Goal: Task Accomplishment & Management: Use online tool/utility

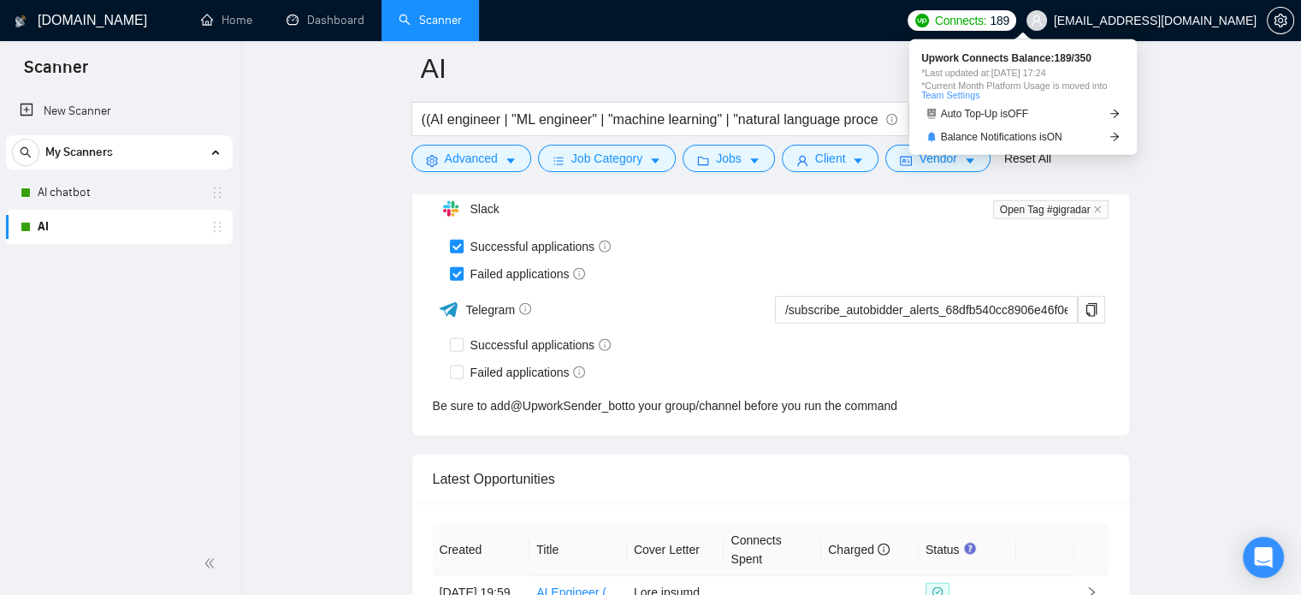
click at [986, 20] on span "Connects:" at bounding box center [960, 20] width 51 height 19
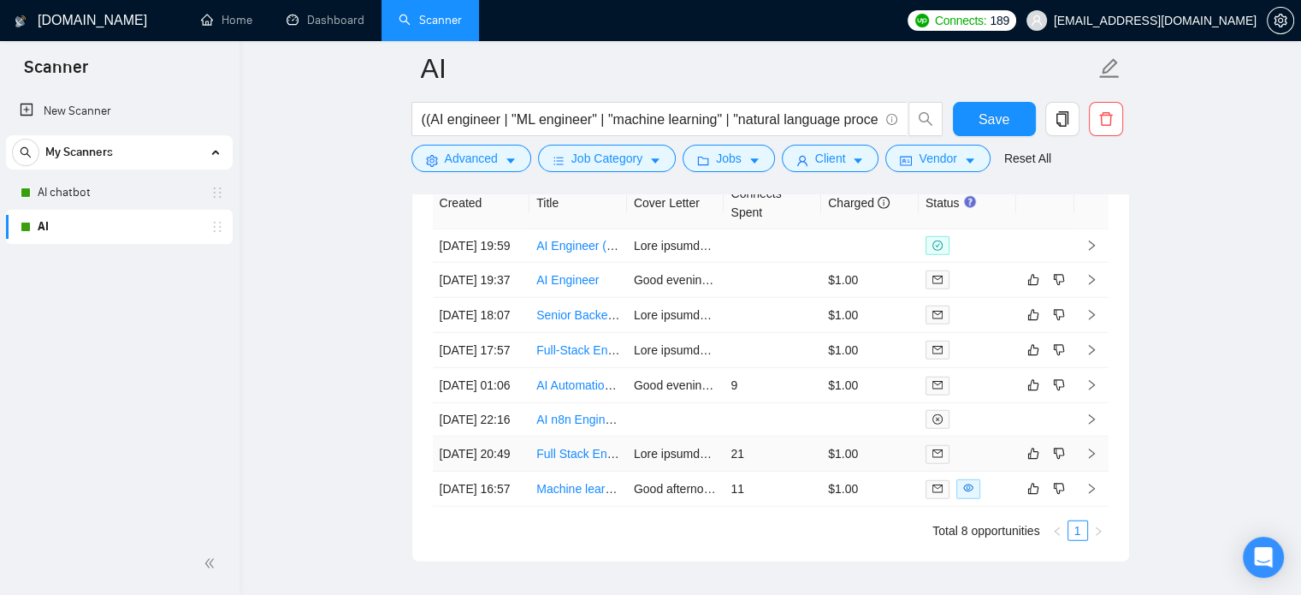
scroll to position [4569, 0]
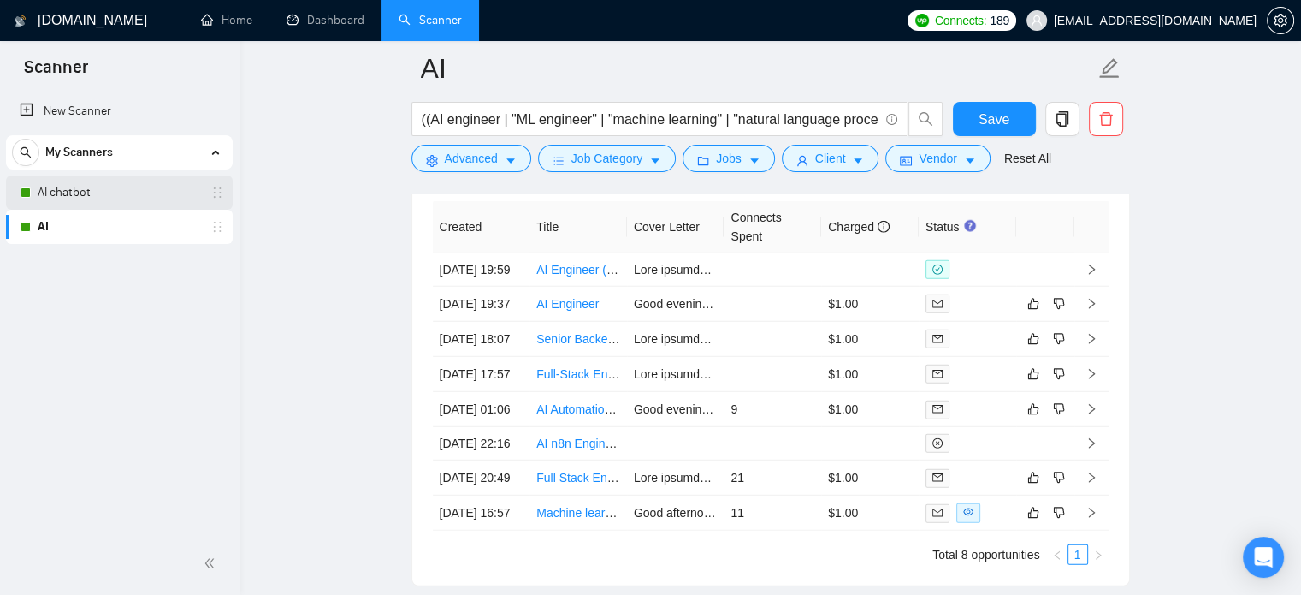
click at [50, 197] on link "AI chatbot" at bounding box center [119, 192] width 163 height 34
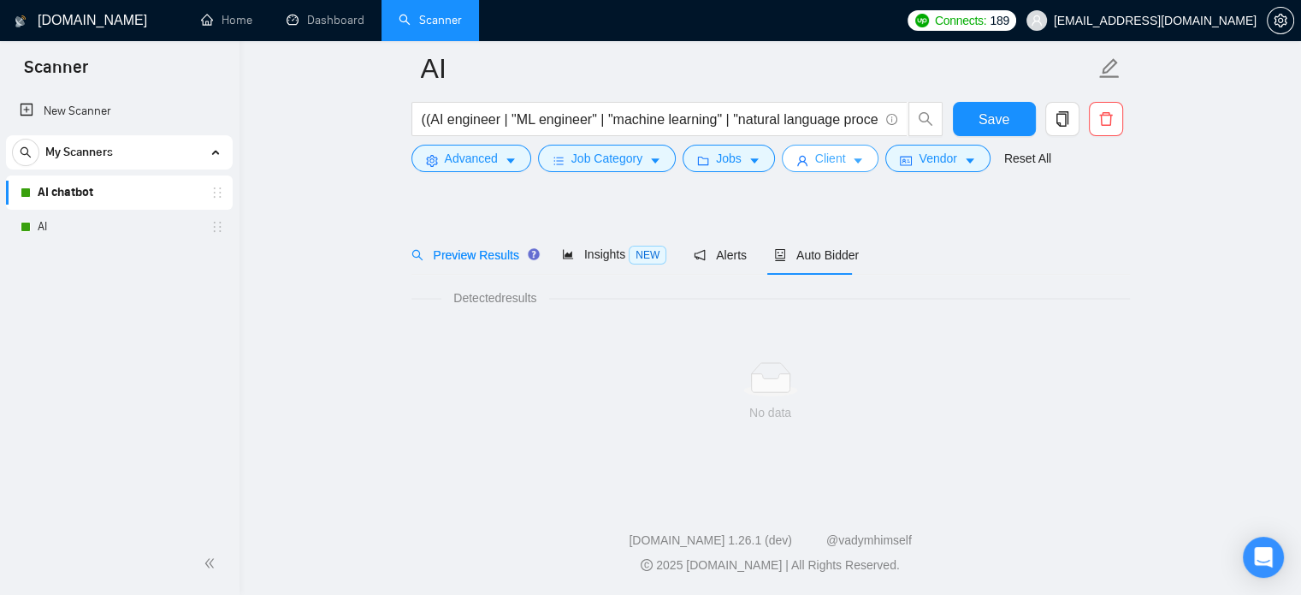
scroll to position [30, 0]
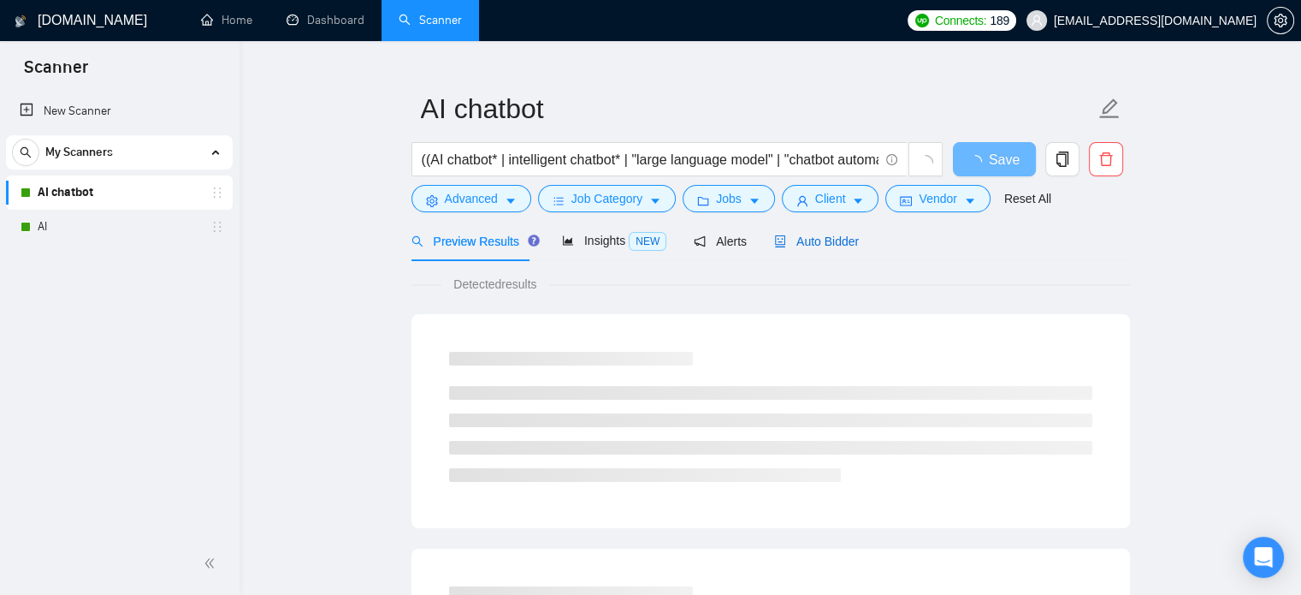
click at [796, 240] on span "Auto Bidder" at bounding box center [816, 241] width 85 height 14
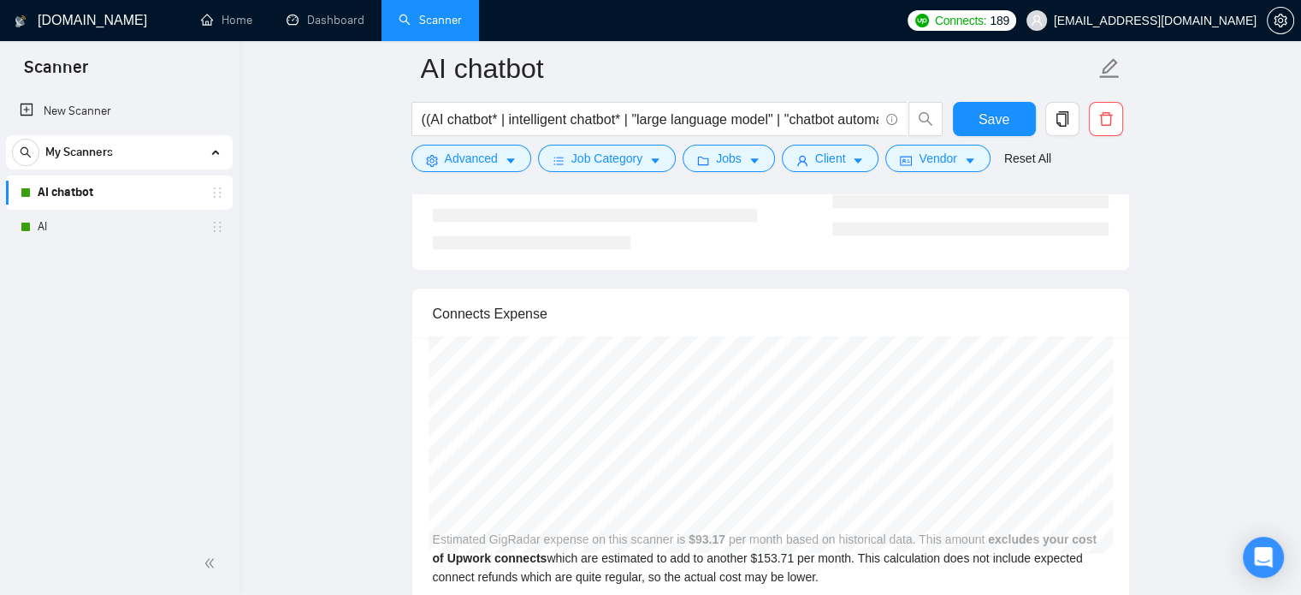
scroll to position [3524, 0]
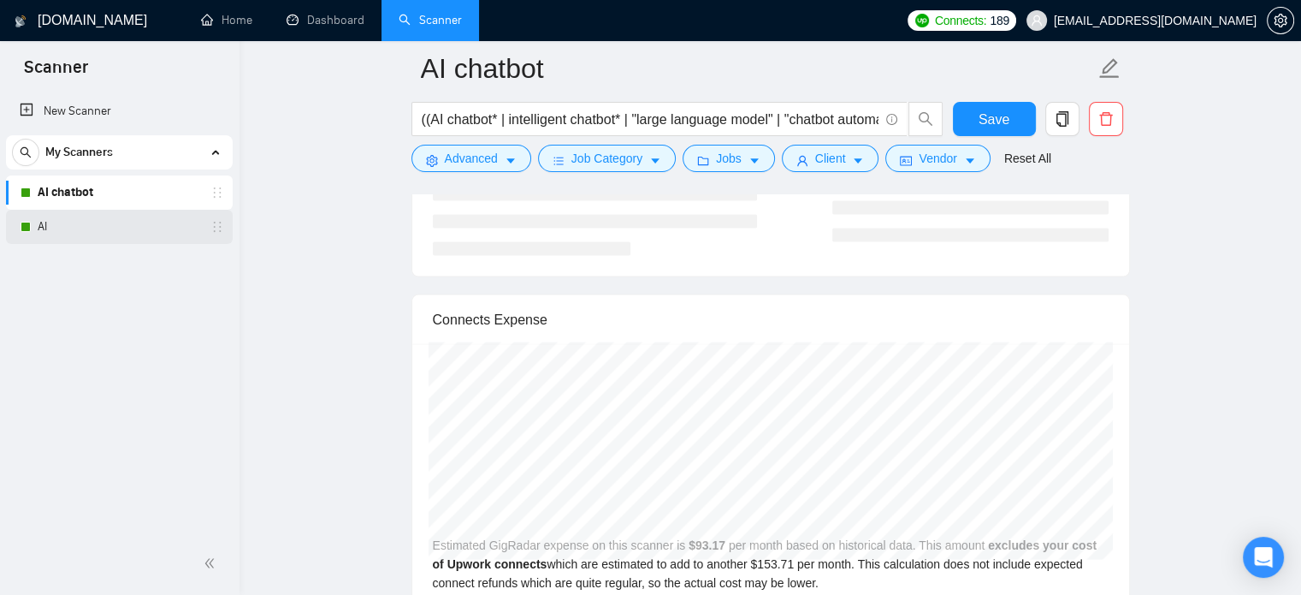
click at [56, 222] on link "AI" at bounding box center [119, 227] width 163 height 34
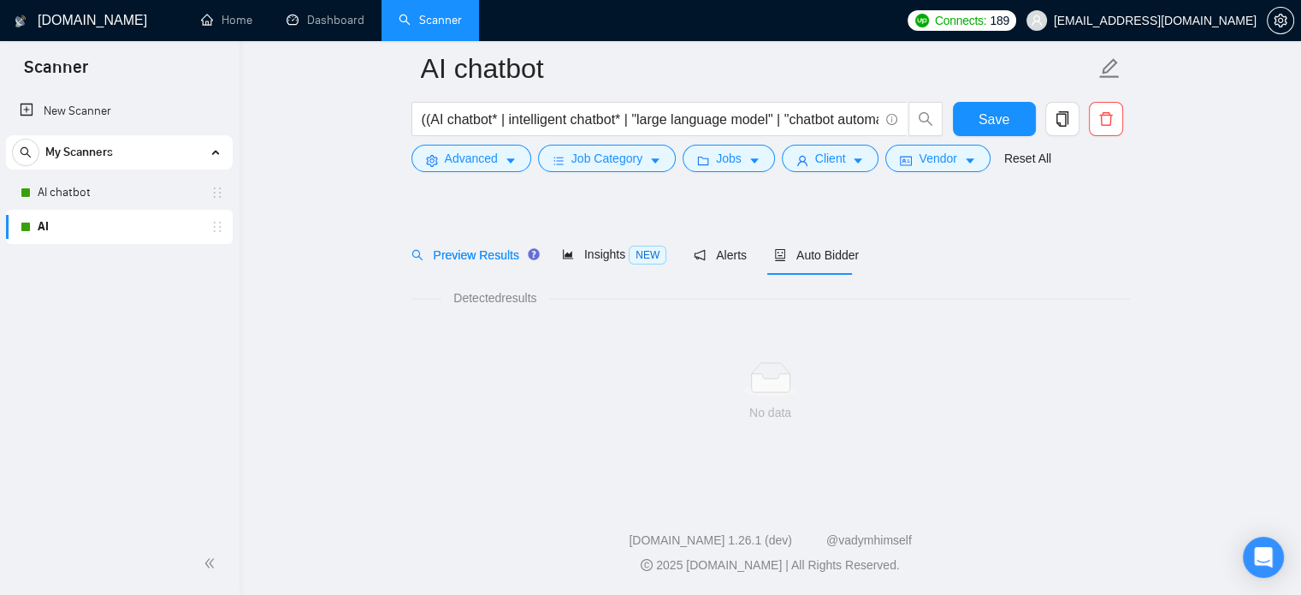
scroll to position [30, 0]
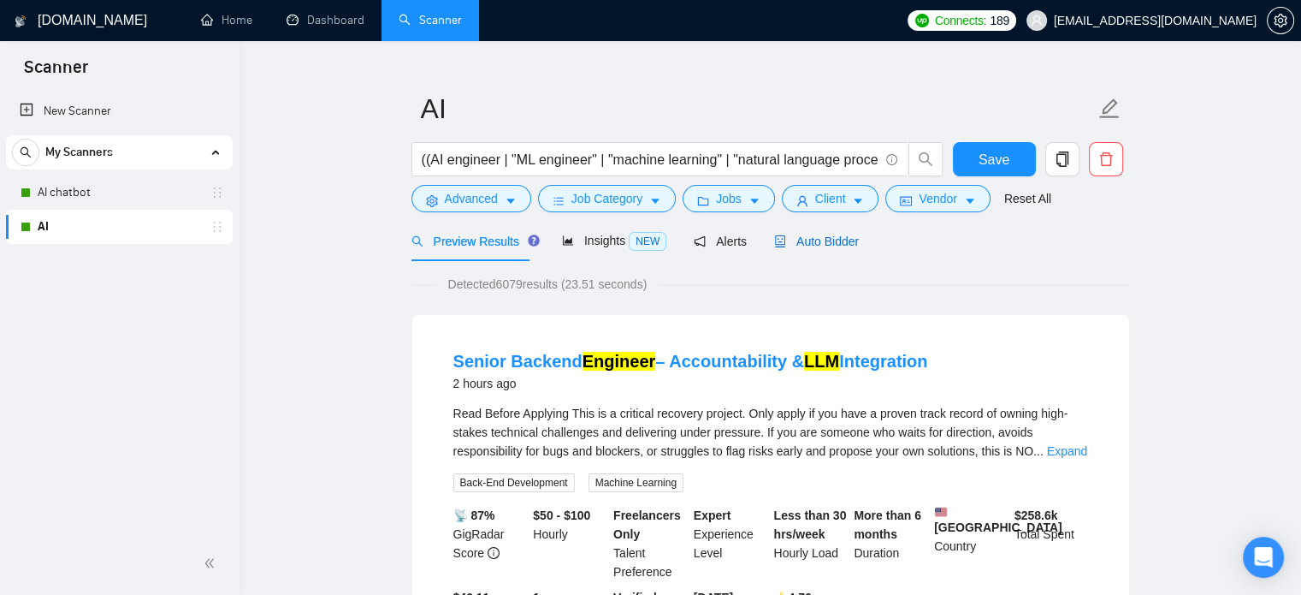
drag, startPoint x: 821, startPoint y: 237, endPoint x: 1304, endPoint y: 138, distance: 492.7
click at [821, 237] on span "Auto Bidder" at bounding box center [816, 241] width 85 height 14
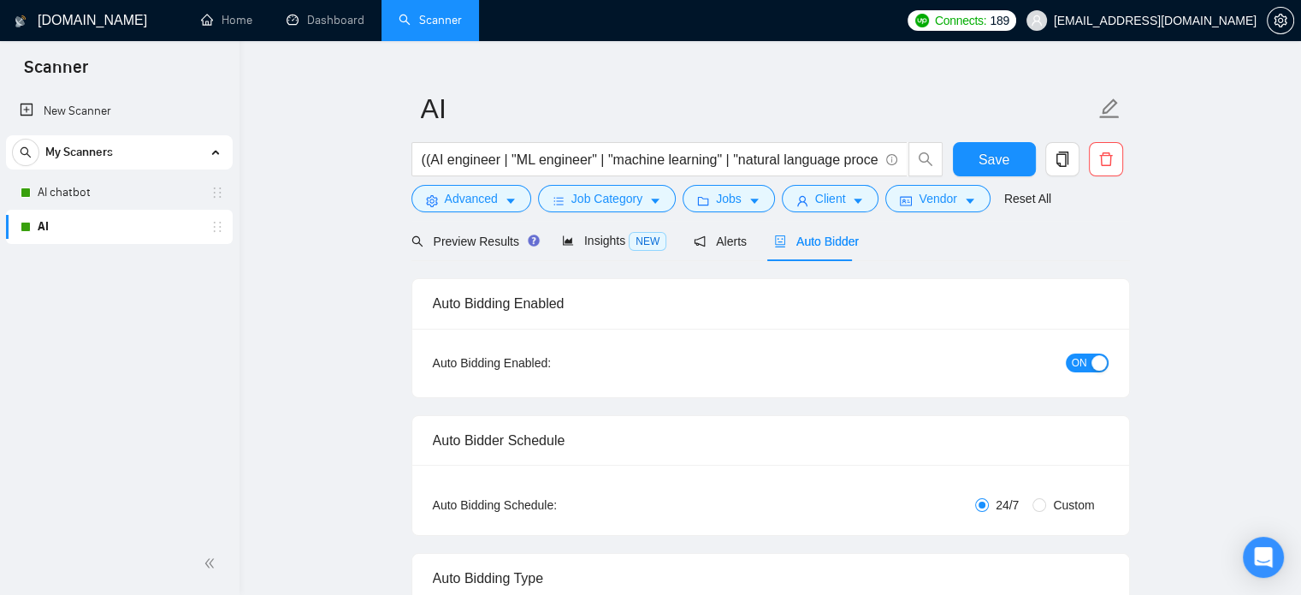
checkbox input "true"
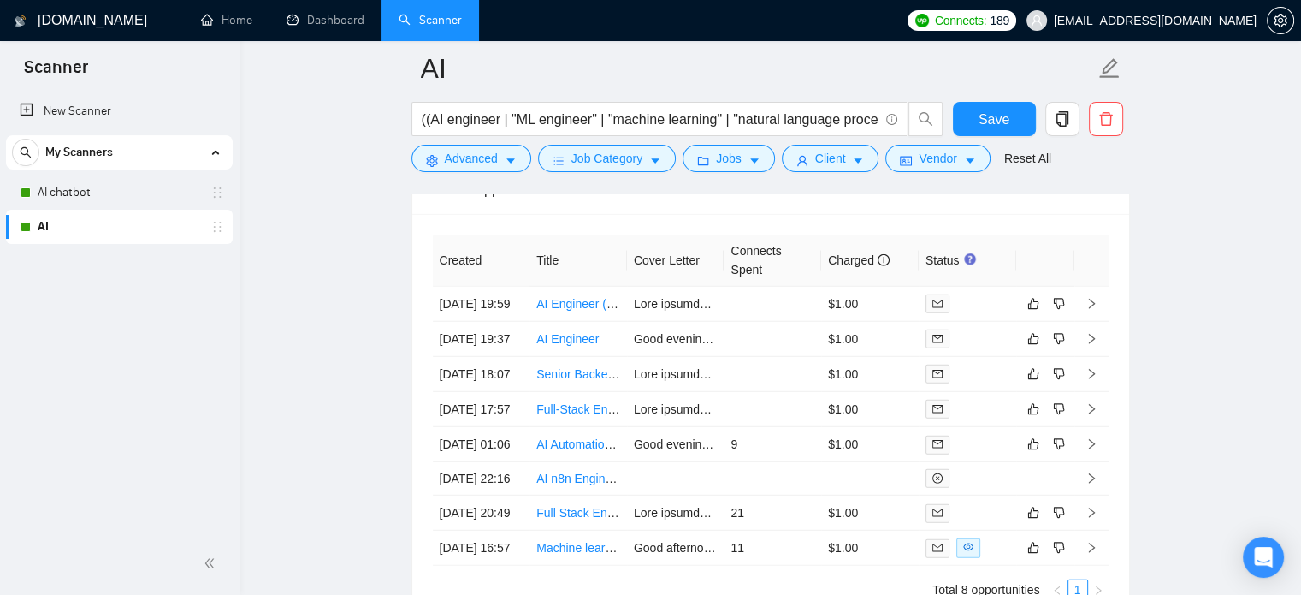
scroll to position [4507, 0]
